Goal: Task Accomplishment & Management: Complete application form

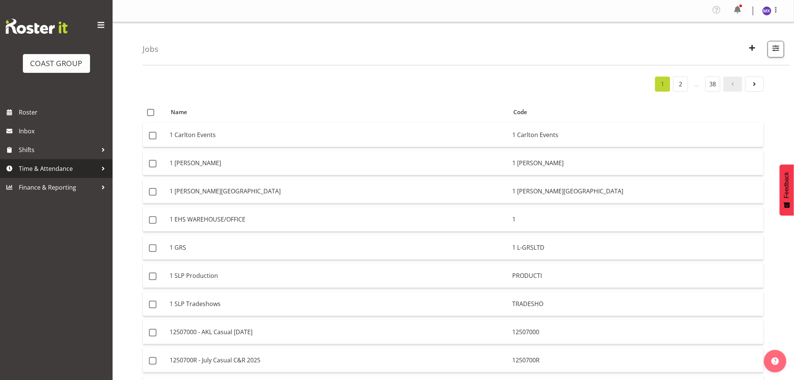
click at [44, 167] on span "Time & Attendance" at bounding box center [58, 168] width 79 height 11
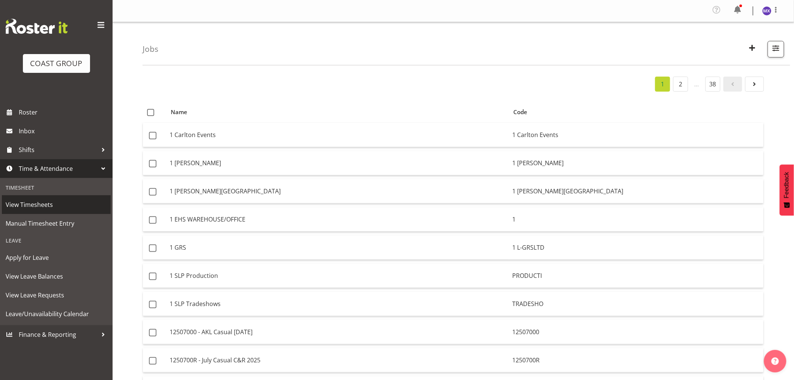
click at [40, 201] on span "View Timesheets" at bounding box center [56, 204] width 101 height 11
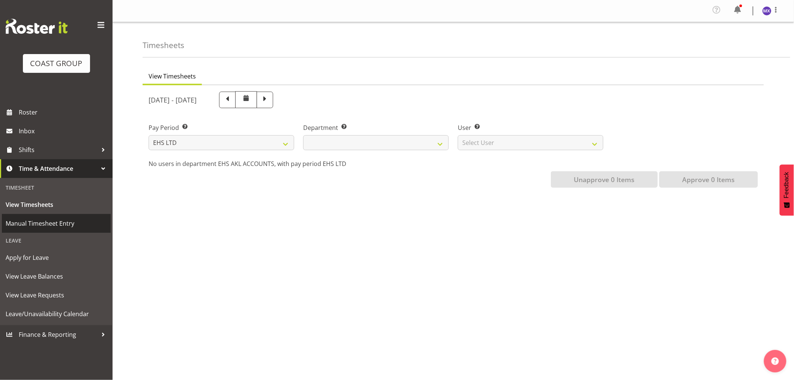
select select
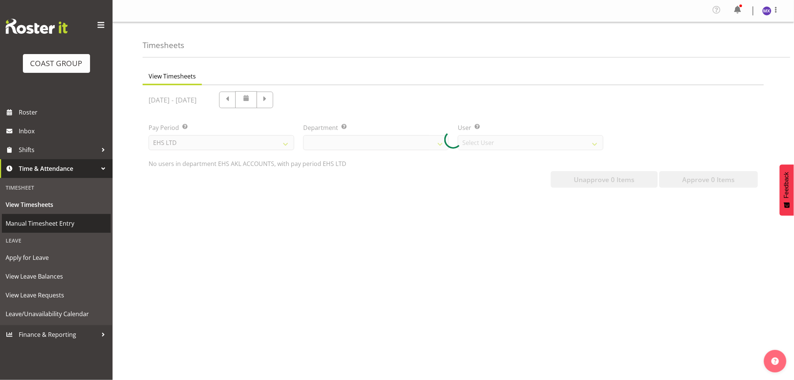
click at [35, 220] on span "Manual Timesheet Entry" at bounding box center [56, 223] width 101 height 11
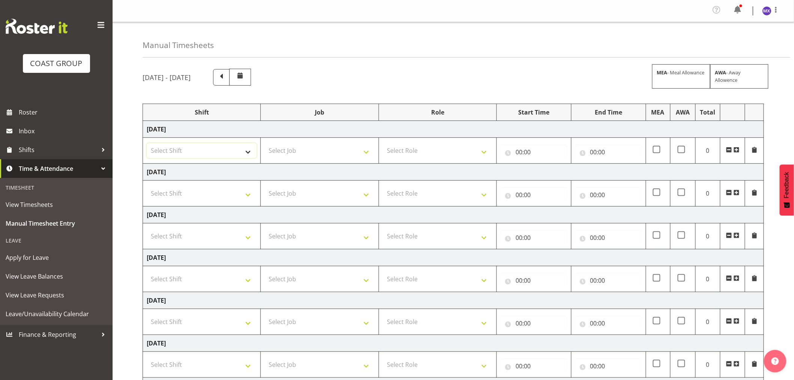
click at [241, 148] on select "Select Shift EHS AKL Warehouse/Office" at bounding box center [202, 150] width 110 height 15
select select "1083"
click at [147, 143] on select "Select Shift EHS AKL Warehouse/Office" at bounding box center [202, 150] width 110 height 15
drag, startPoint x: 243, startPoint y: 189, endPoint x: 243, endPoint y: 193, distance: 3.8
click at [243, 189] on select "Select Shift EHS AKL Warehouse/Office" at bounding box center [202, 193] width 110 height 15
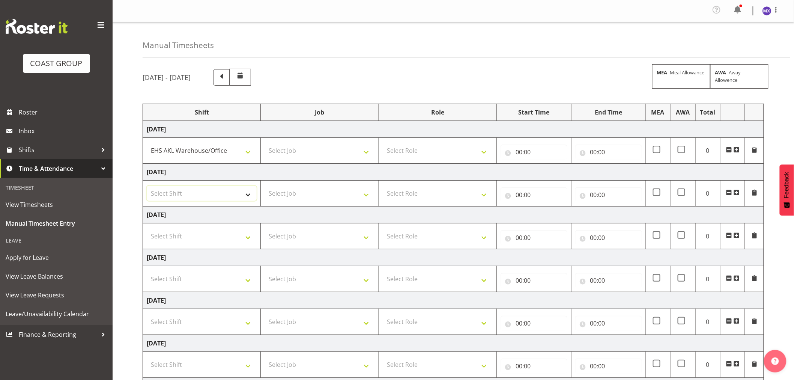
select select "1083"
click at [147, 186] on select "Select Shift EHS AKL Warehouse/Office" at bounding box center [202, 193] width 110 height 15
click at [361, 152] on select "Select Job 1 Carlton Events 1 [PERSON_NAME][GEOGRAPHIC_DATA] 1 [PERSON_NAME][GE…" at bounding box center [320, 150] width 110 height 15
select select "69"
click at [265, 143] on select "Select Job 1 Carlton Events 1 [PERSON_NAME][GEOGRAPHIC_DATA] 1 [PERSON_NAME][GE…" at bounding box center [320, 150] width 110 height 15
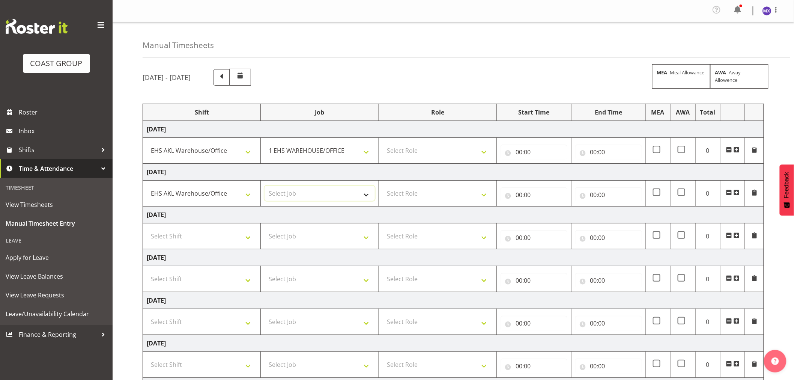
click at [365, 197] on select "Select Job 1 Carlton Events 1 [PERSON_NAME][GEOGRAPHIC_DATA] 1 [PERSON_NAME][GE…" at bounding box center [320, 193] width 110 height 15
select select "69"
click at [265, 186] on select "Select Job 1 Carlton Events 1 [PERSON_NAME][GEOGRAPHIC_DATA] 1 [PERSON_NAME][GE…" at bounding box center [320, 193] width 110 height 15
click at [477, 150] on select "Select Role ACCOUNTS" at bounding box center [438, 150] width 110 height 15
select select "204"
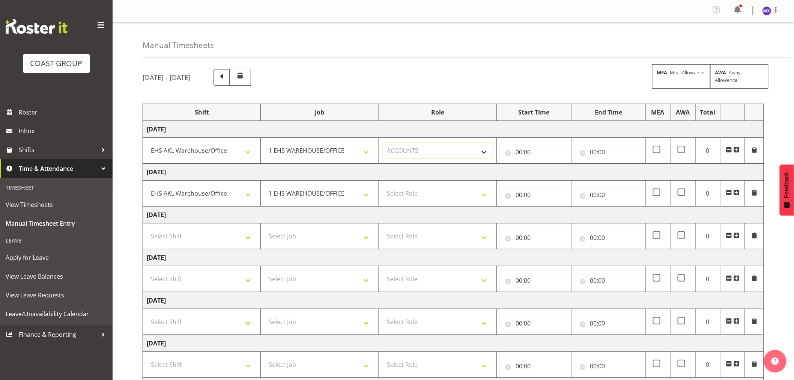
click at [383, 143] on select "Select Role ACCOUNTS" at bounding box center [438, 150] width 110 height 15
drag, startPoint x: 477, startPoint y: 192, endPoint x: 478, endPoint y: 198, distance: 6.1
click at [477, 192] on select "Select Role ACCOUNTS" at bounding box center [438, 193] width 110 height 15
select select "204"
click at [383, 186] on select "Select Role ACCOUNTS" at bounding box center [438, 193] width 110 height 15
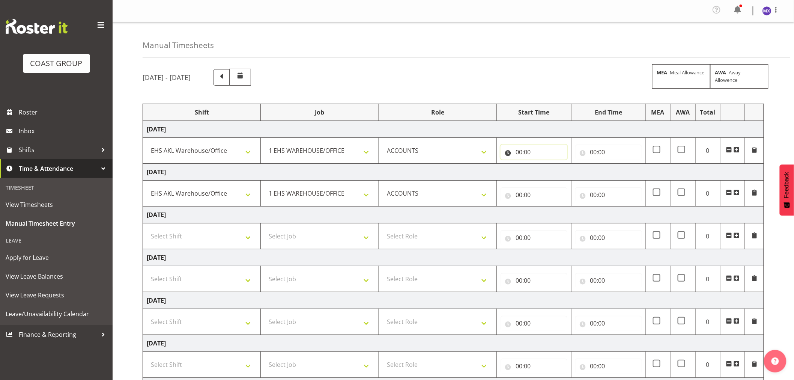
click at [531, 151] on input "00:00" at bounding box center [534, 151] width 67 height 15
click at [554, 176] on select "00 01 02 03 04 05 06 07 08 09 10 11 12 13 14 15 16 17 18 19 20 21 22 23" at bounding box center [551, 171] width 17 height 15
select select "8"
click at [543, 164] on select "00 01 02 03 04 05 06 07 08 09 10 11 12 13 14 15 16 17 18 19 20 21 22 23" at bounding box center [551, 171] width 17 height 15
type input "08:00"
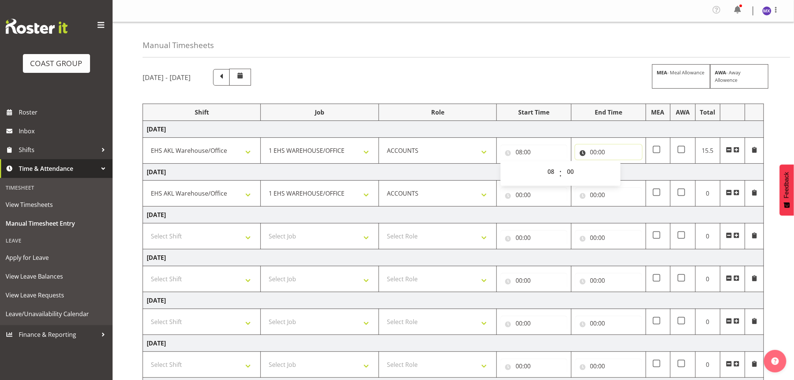
click at [590, 154] on input "00:00" at bounding box center [608, 151] width 67 height 15
click at [622, 171] on select "00 01 02 03 04 05 06 07 08 09 10 11 12 13 14 15 16 17 18 19 20 21 22 23" at bounding box center [626, 171] width 17 height 15
select select "16"
click at [618, 164] on select "00 01 02 03 04 05 06 07 08 09 10 11 12 13 14 15 16 17 18 19 20 21 22 23" at bounding box center [626, 171] width 17 height 15
type input "16:00"
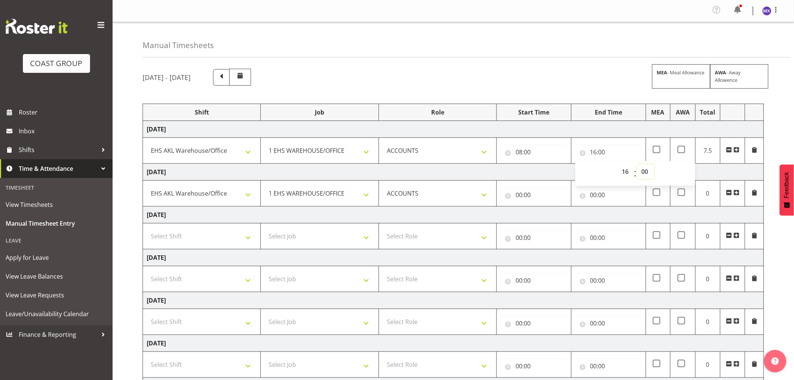
click at [650, 171] on select "00 01 02 03 04 05 06 07 08 09 10 11 12 13 14 15 16 17 18 19 20 21 22 23 24 25 2…" at bounding box center [646, 171] width 17 height 15
select select "45"
click at [536, 156] on input "08:00" at bounding box center [534, 151] width 67 height 15
type input "16:45"
click at [573, 172] on select "00 01 02 03 04 05 06 07 08 09 10 11 12 13 14 15 16 17 18 19 20 21 22 23 24 25 2…" at bounding box center [571, 171] width 17 height 15
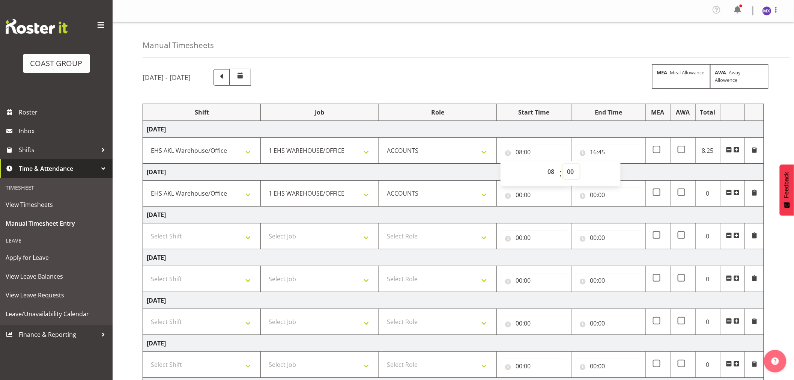
select select "15"
click at [563, 164] on select "00 01 02 03 04 05 06 07 08 09 10 11 12 13 14 15 16 17 18 19 20 21 22 23 24 25 2…" at bounding box center [571, 171] width 17 height 15
type input "08:15"
click at [531, 193] on input "00:00" at bounding box center [534, 194] width 67 height 15
click at [548, 217] on select "00 01 02 03 04 05 06 07 08 09 10 11 12 13 14 15 16 17 18 19 20 21 22 23" at bounding box center [551, 214] width 17 height 15
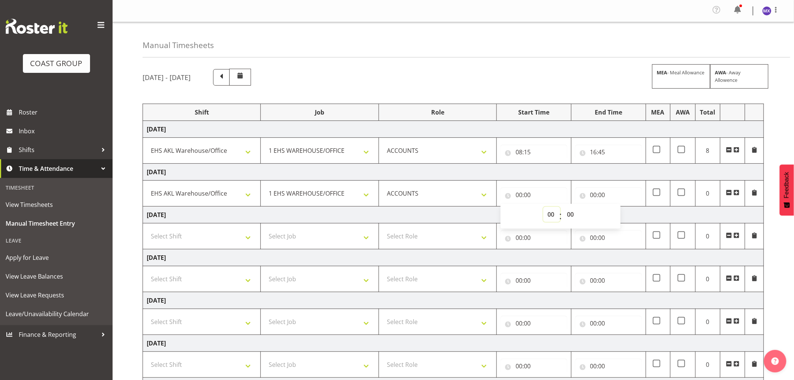
select select "8"
click at [568, 214] on select "00 01 02 03 04 05 06 07 08 09 10 11 12 13 14 15 16 17 18 19 20 21 22 23 24 25 2…" at bounding box center [571, 214] width 17 height 15
type input "08:00"
select select "20"
click at [563, 207] on select "00 01 02 03 04 05 06 07 08 09 10 11 12 13 14 15 16 17 18 19 20 21 22 23 24 25 2…" at bounding box center [571, 214] width 17 height 15
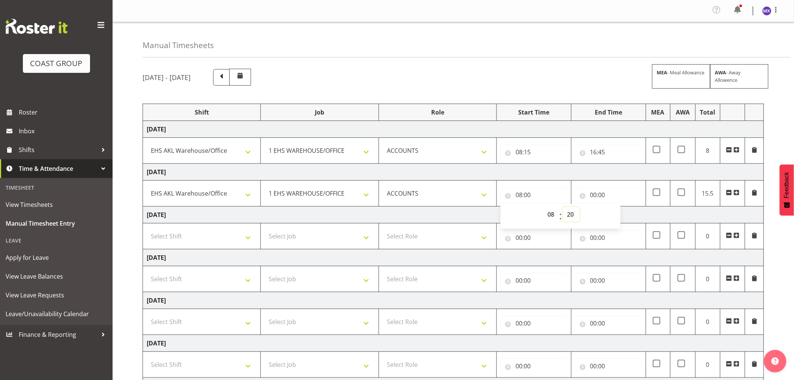
type input "08:20"
click at [616, 195] on input "00:00" at bounding box center [608, 194] width 67 height 15
click at [571, 68] on div "[DATE] - [DATE] MEA - Meal Allowance AWA - Away Allowence Shift Job Role Start …" at bounding box center [468, 262] width 651 height 399
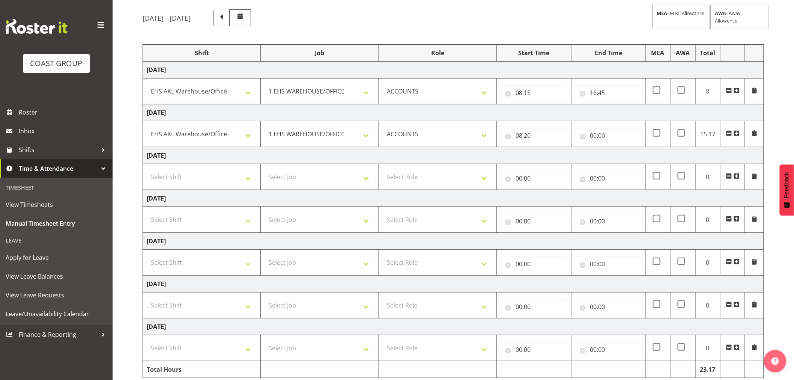
scroll to position [89, 0]
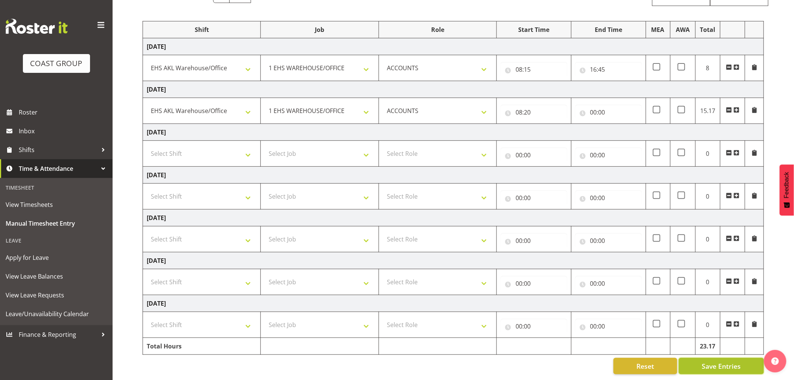
click at [731, 361] on span "Save Entries" at bounding box center [721, 366] width 39 height 10
